Goal: Task Accomplishment & Management: Manage account settings

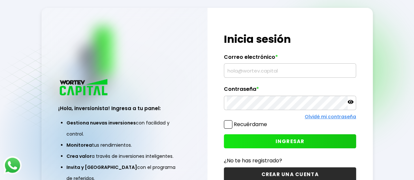
click at [311, 65] on input "text" at bounding box center [290, 71] width 126 height 14
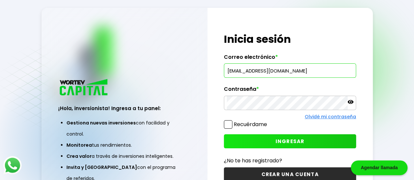
type input "[EMAIL_ADDRESS][DOMAIN_NAME]"
click at [349, 104] on icon at bounding box center [350, 102] width 6 height 6
click at [300, 141] on span "INGRESAR" at bounding box center [289, 141] width 29 height 7
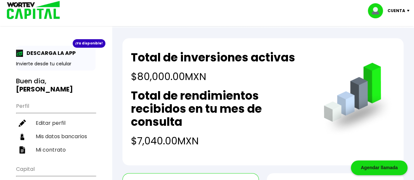
drag, startPoint x: 404, startPoint y: 11, endPoint x: 404, endPoint y: 16, distance: 4.6
click at [404, 11] on p "Cuenta" at bounding box center [396, 11] width 18 height 10
click at [386, 44] on li "Cerrar sesión" at bounding box center [389, 43] width 52 height 13
